Goal: Task Accomplishment & Management: Complete application form

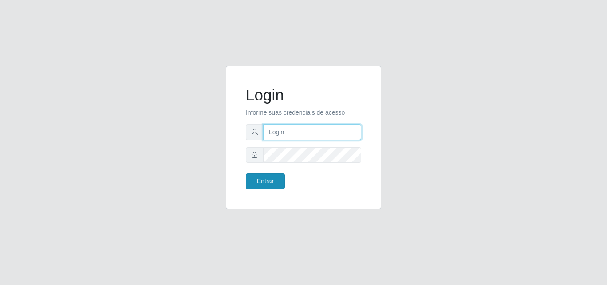
type input "analucia@cestao"
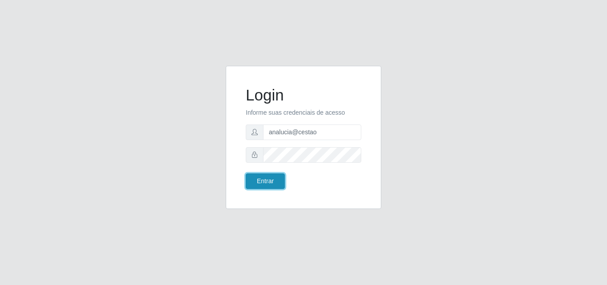
click at [252, 179] on button "Entrar" at bounding box center [265, 181] width 39 height 16
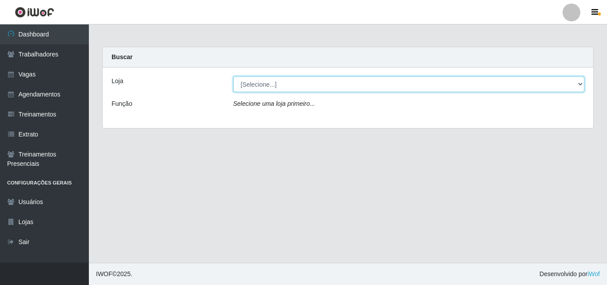
click at [267, 83] on select "[Selecione...] O Cestão - Geisel" at bounding box center [408, 84] width 351 height 16
select select "224"
click at [233, 76] on select "[Selecione...] O Cestão - Geisel" at bounding box center [408, 84] width 351 height 16
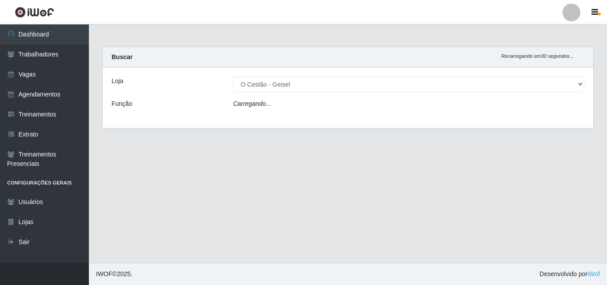
click at [271, 103] on div "Carregando..." at bounding box center [409, 105] width 365 height 13
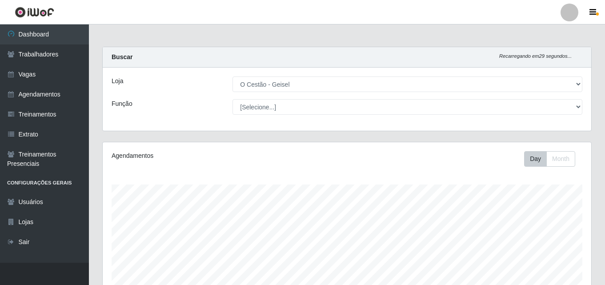
scroll to position [184, 488]
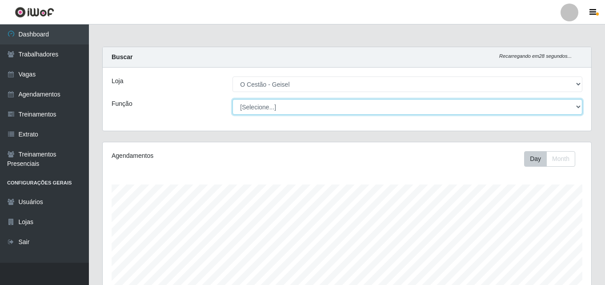
click at [269, 103] on select "[Selecione...] ASG ASG + ASG ++ Auxiliar de Estoque Auxiliar de Estoque + Auxil…" at bounding box center [407, 107] width 350 height 16
select select "22"
click at [232, 99] on select "[Selecione...] ASG ASG + ASG ++ Auxiliar de Estoque Auxiliar de Estoque + Auxil…" at bounding box center [407, 107] width 350 height 16
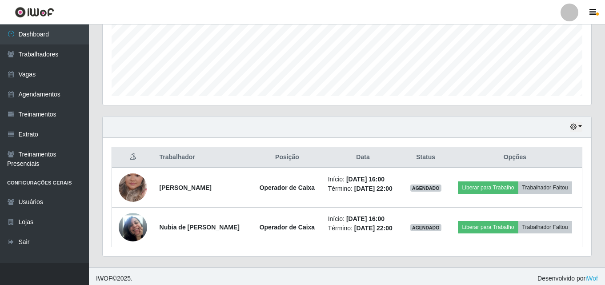
scroll to position [226, 0]
